Goal: Transaction & Acquisition: Purchase product/service

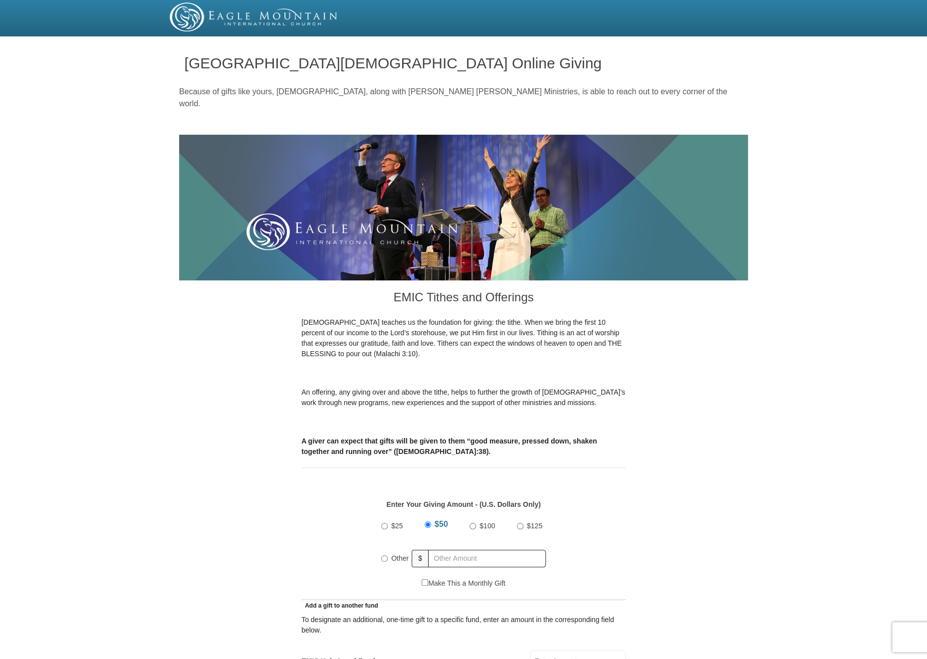
click at [385, 555] on input "Other" at bounding box center [384, 558] width 6 height 6
radio input "true"
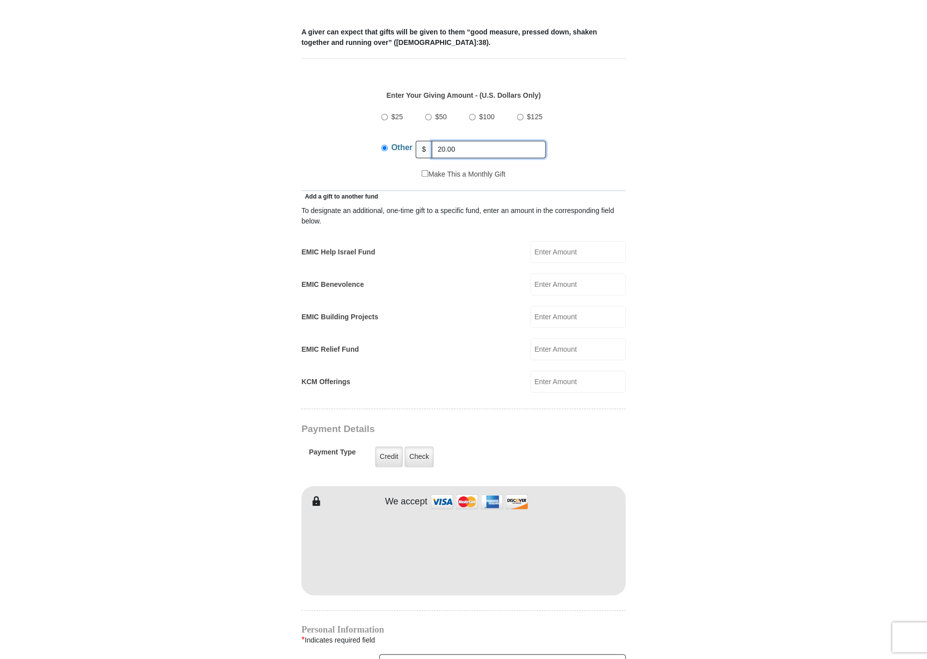
scroll to position [421, 0]
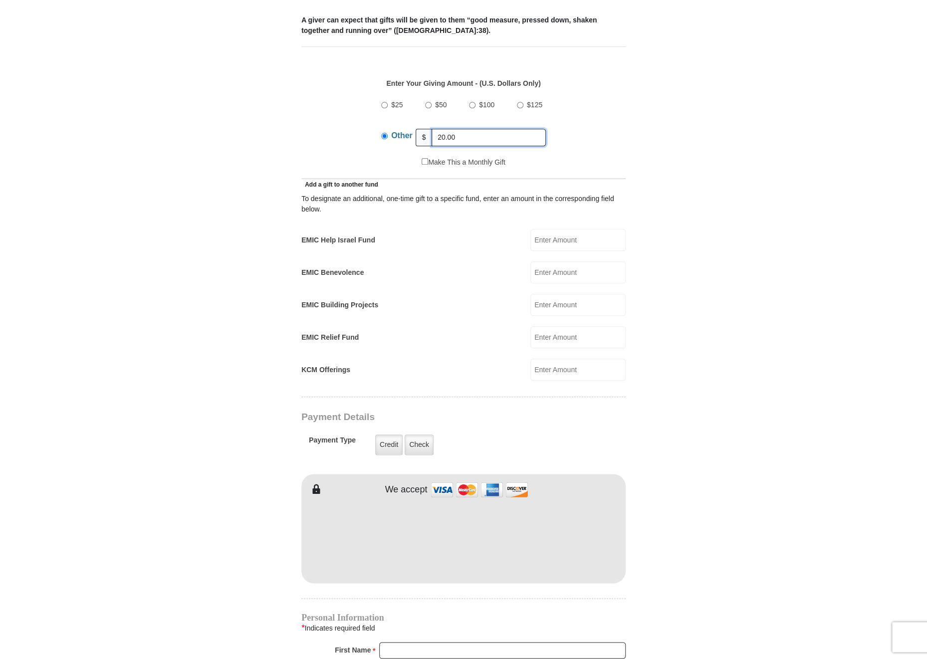
type input "20.00"
click at [541, 231] on input "EMIC Help Israel Fund" at bounding box center [577, 240] width 95 height 22
type input "20.00"
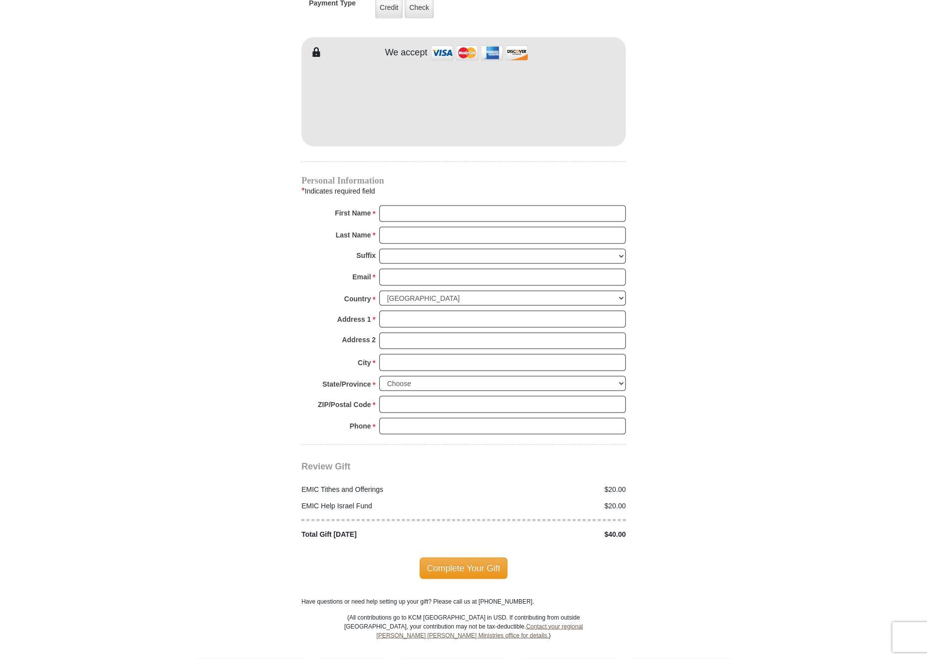
scroll to position [864, 0]
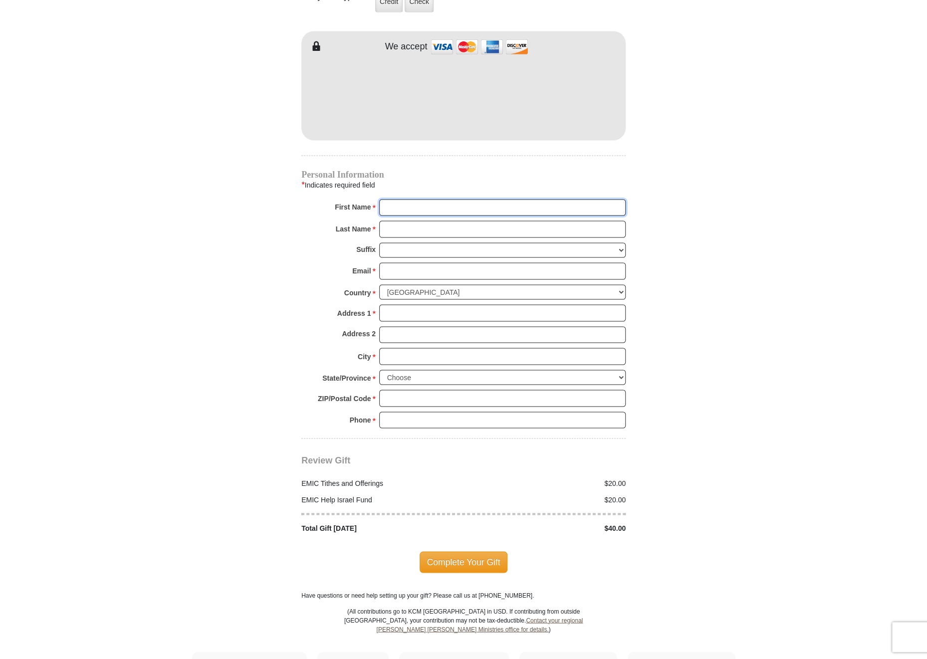
click at [451, 199] on input "First Name *" at bounding box center [502, 207] width 246 height 17
type input "W"
type input "P. O. Box 144"
type input "[PERSON_NAME] & M."
type input "[PERSON_NAME]"
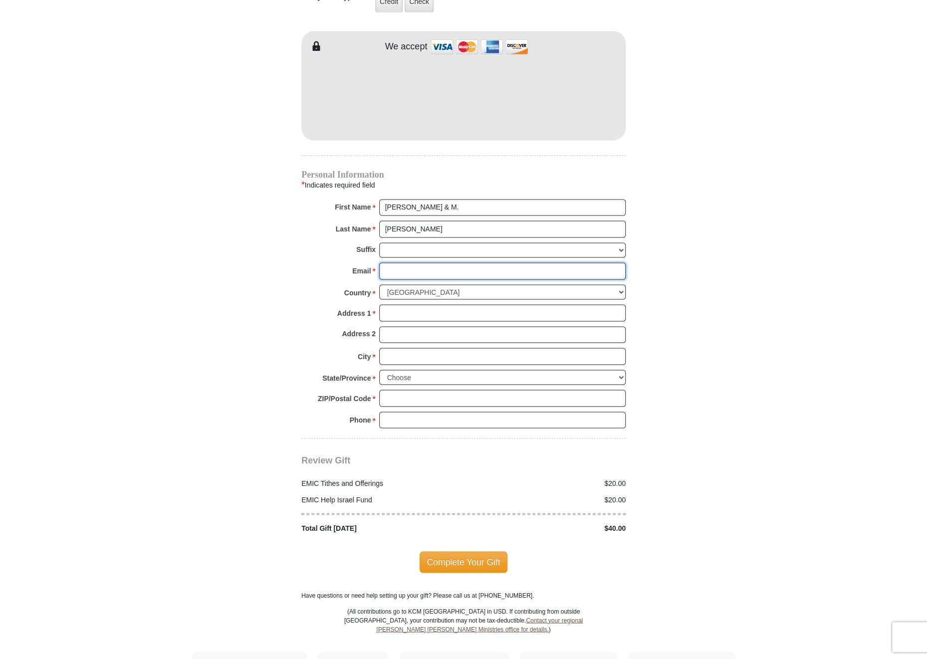
type input "[EMAIL_ADDRESS][DOMAIN_NAME]"
type input "P. O. Box 144"
type input "[PERSON_NAME] & M. [PERSON_NAME]"
click at [420, 304] on input "Address 1 *" at bounding box center [502, 312] width 246 height 17
type input "P. O. Box 1443"
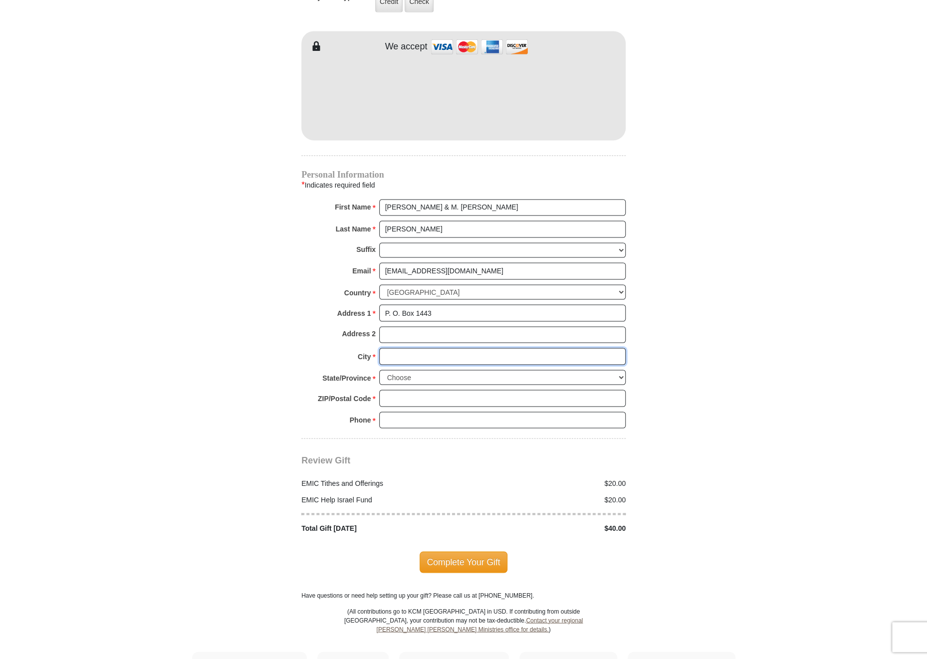
type input "Chula Vista"
select select "CA"
type input "91912"
type input "6196919155"
click at [452, 551] on span "Complete Your Gift" at bounding box center [464, 561] width 88 height 21
